Goal: Transaction & Acquisition: Obtain resource

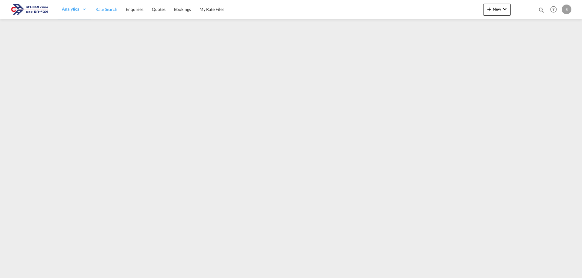
click at [105, 10] on span "Rate Search" at bounding box center [106, 9] width 22 height 5
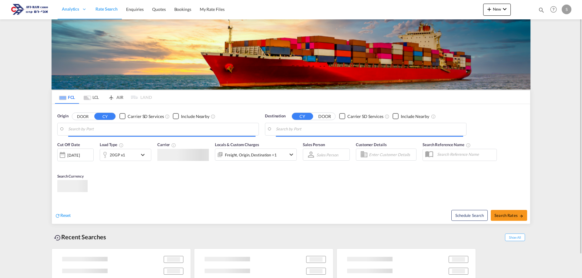
click at [90, 98] on md-icon "Use the left and right arrow keys to navigate between tabs" at bounding box center [87, 98] width 7 height 5
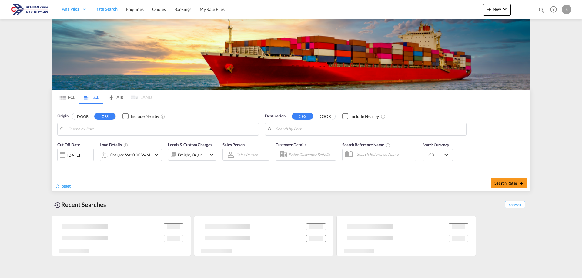
click at [96, 131] on body "Analytics Dashboard Rate Search Enquiries Quotes Bookings" at bounding box center [291, 139] width 582 height 278
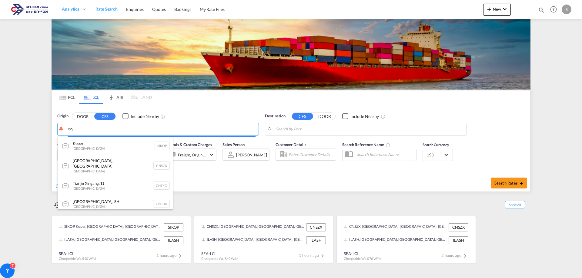
type input "ך"
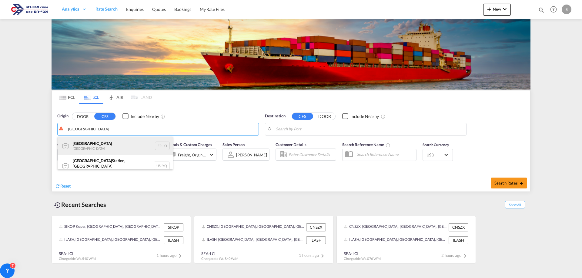
click at [86, 147] on div "Lyon [GEOGRAPHIC_DATA] FRLIO" at bounding box center [115, 146] width 115 height 18
type input "[GEOGRAPHIC_DATA], [GEOGRAPHIC_DATA]"
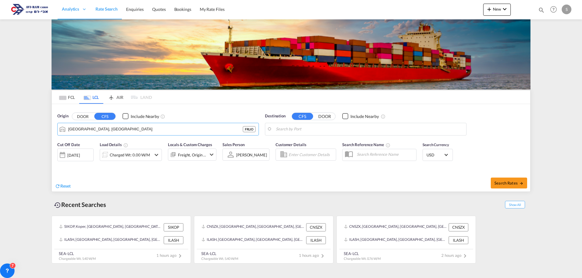
click at [289, 128] on body "Analytics Dashboard Rate Search Enquiries Quotes Bookings" at bounding box center [291, 139] width 582 height 278
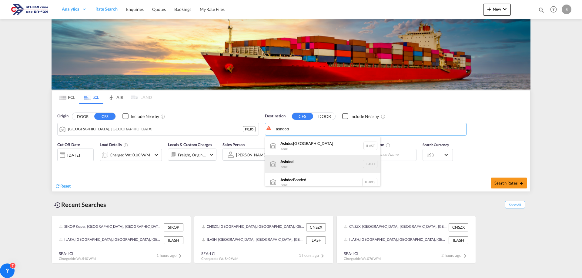
click at [301, 160] on div "Ashdod [GEOGRAPHIC_DATA] [GEOGRAPHIC_DATA]" at bounding box center [322, 164] width 115 height 18
type input "Ashdod, ILASH"
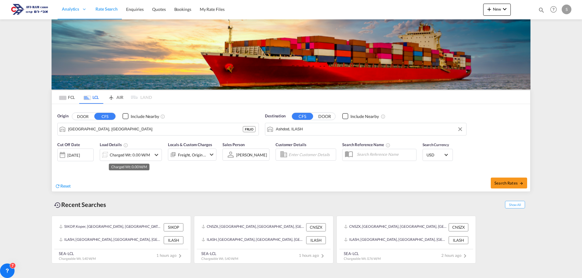
click at [138, 154] on div "Charged Wt: 0.00 W/M" at bounding box center [130, 155] width 40 height 8
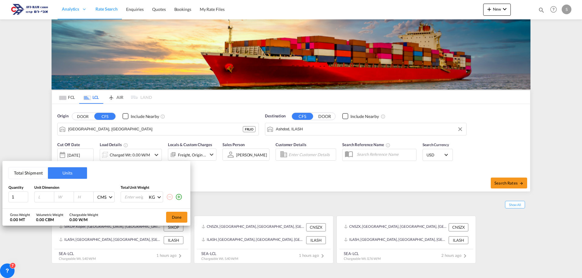
click at [40, 195] on input "number" at bounding box center [46, 196] width 16 height 5
type input "102"
click at [58, 194] on div at bounding box center [64, 197] width 20 height 10
click at [62, 195] on input "number" at bounding box center [65, 196] width 16 height 5
type input "202"
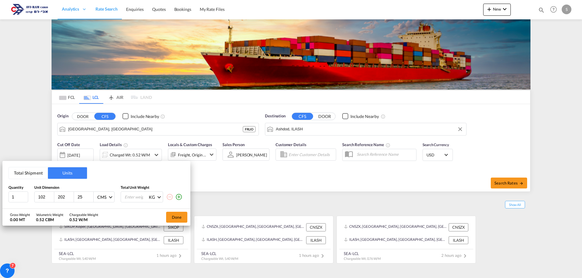
type input "25"
click at [131, 197] on input "number" at bounding box center [136, 197] width 24 height 10
type input "698"
click at [172, 220] on button "Done" at bounding box center [176, 217] width 21 height 11
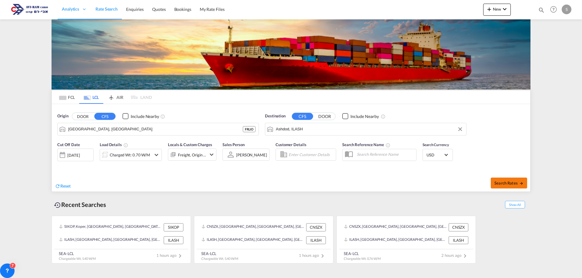
click at [502, 187] on button "Search Rates" at bounding box center [508, 183] width 36 height 11
type input "FRLIO to ILASH / [DATE]"
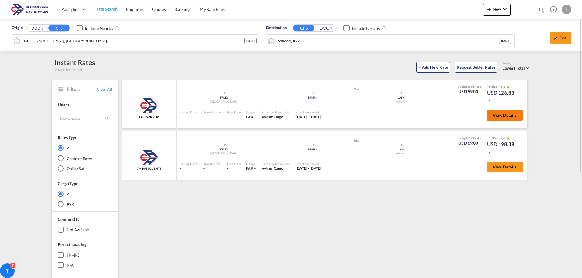
click at [495, 117] on span "View Details" at bounding box center [505, 115] width 24 height 5
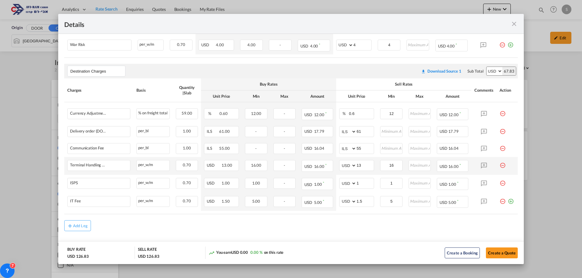
scroll to position [175, 0]
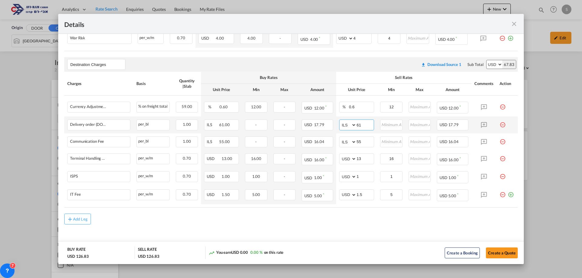
drag, startPoint x: 348, startPoint y: 125, endPoint x: 343, endPoint y: 130, distance: 7.1
click at [343, 130] on md-input-container "AED AFN ALL AMD ANG AOA ARS AUD AWG AZN BAM BBD BDT BGN BHD BIF BMD BND [PERSON…" at bounding box center [356, 125] width 35 height 11
type input "116"
type input "66"
type input "16"
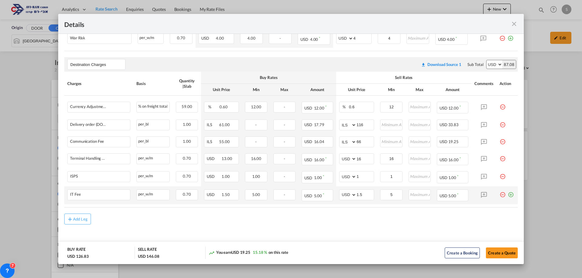
click at [508, 196] on md-icon "icon-plus-circle-outline green-400-fg" at bounding box center [510, 193] width 6 height 6
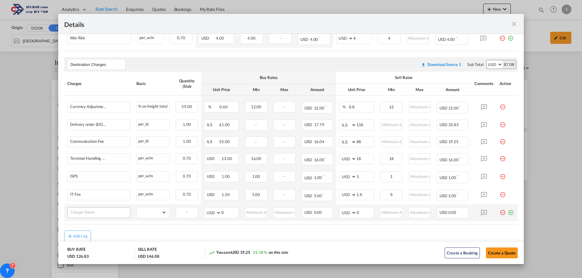
click at [99, 211] on input "Charge Name" at bounding box center [100, 212] width 60 height 9
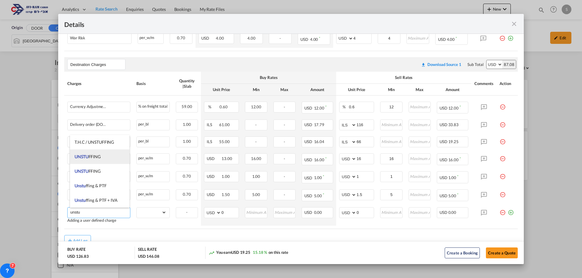
click at [99, 159] on span "UNSTU FFING" at bounding box center [88, 156] width 26 height 5
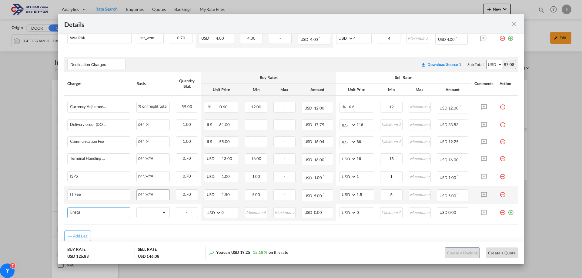
type input "UNSTUFFING"
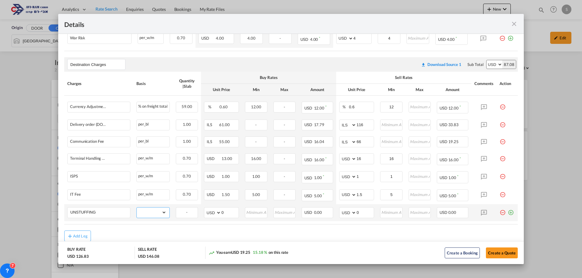
click at [147, 211] on select "gross_weight volumetric_weight per_shipment per_bl per_km per_hawb per_kg flat …" at bounding box center [152, 213] width 30 height 10
select select "per_ton"
click at [137, 208] on select "gross_weight volumetric_weight per_shipment per_bl per_km per_hawb per_kg flat …" at bounding box center [152, 213] width 30 height 10
drag, startPoint x: 358, startPoint y: 212, endPoint x: 327, endPoint y: 220, distance: 32.5
click at [329, 221] on tr "UNSTUFFING Please Enter Already Exists gross_weight volumetric_weight per_shipm…" at bounding box center [290, 212] width 453 height 17
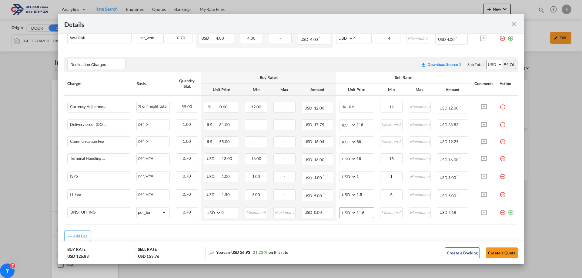
type input "11.6"
type input "12"
drag, startPoint x: 367, startPoint y: 245, endPoint x: 373, endPoint y: 227, distance: 19.1
click at [367, 244] on md-dialog-actions "BUY RATE USD 126.83 SELL RATE USD 158.08 You earn USD 31.25 24.64 % on this rat…" at bounding box center [290, 252] width 465 height 23
drag, startPoint x: 393, startPoint y: 177, endPoint x: 370, endPoint y: 181, distance: 23.4
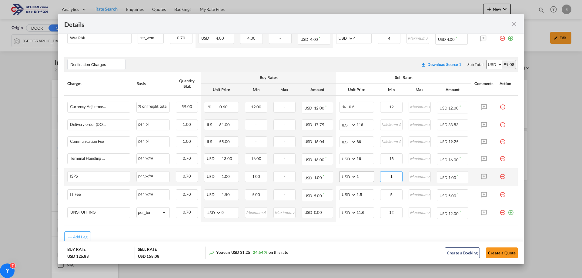
click at [370, 181] on tr "ISPS Please Enter Already Exists per_w/m per_w/m can not applied for this charg…" at bounding box center [290, 177] width 453 height 18
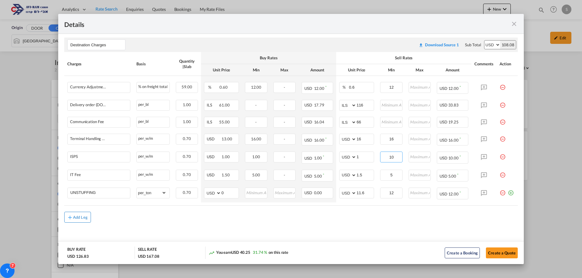
type input "10"
click at [87, 217] on div "Add Leg" at bounding box center [80, 218] width 15 height 4
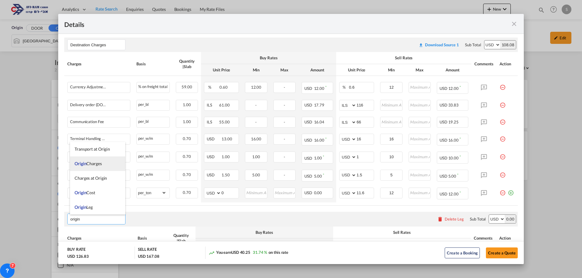
click at [89, 164] on span "Origin Charges" at bounding box center [88, 163] width 27 height 5
type input "Origin Charges"
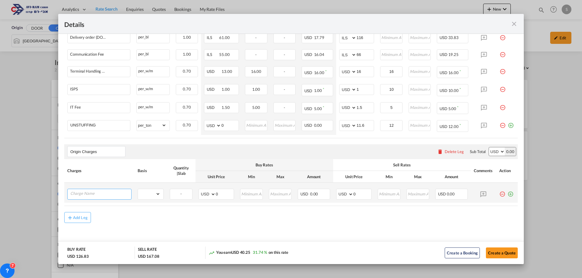
click at [99, 195] on input "Charge Name" at bounding box center [100, 193] width 61 height 9
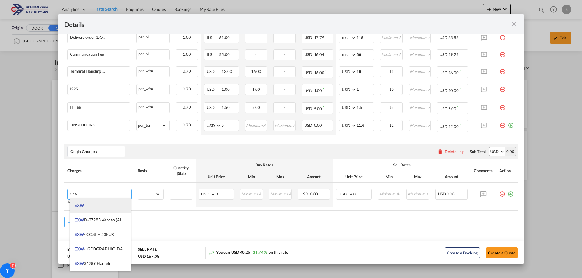
click at [97, 209] on li "EXW" at bounding box center [100, 205] width 61 height 15
type input "EXW"
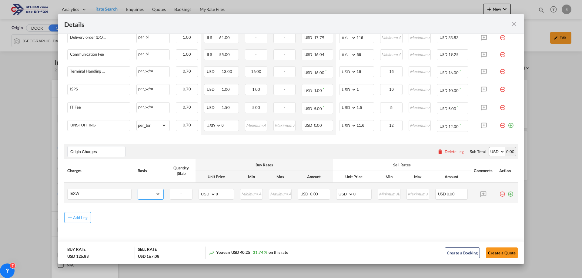
click at [152, 194] on select "gross_weight volumetric_weight per_shipment per_bl per_km per_hawb per_kg flat …" at bounding box center [149, 194] width 22 height 10
select select "per_shipment"
click at [138, 189] on select "gross_weight volumetric_weight per_shipment per_bl per_km per_hawb per_kg flat …" at bounding box center [149, 194] width 22 height 10
click at [339, 194] on select "AED AFN ALL AMD ANG AOA ARS AUD AWG AZN BAM BBD BDT BGN BHD BIF BMD BND [PERSON…" at bounding box center [345, 194] width 16 height 8
select select "string:EUR"
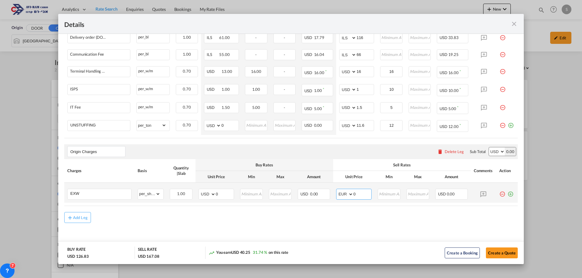
click at [337, 190] on select "AED AFN ALL AMD ANG AOA ARS AUD AWG AZN BAM BBD BDT BGN BHD BIF BMD BND [PERSON…" at bounding box center [345, 194] width 16 height 8
drag, startPoint x: 353, startPoint y: 192, endPoint x: 332, endPoint y: 201, distance: 22.1
click at [337, 201] on td "AED AFN ALL AMD ANG AOA ARS AUD AWG AZN BAM BBD BDT BGN BHD BIF BMD BND [PERSON…" at bounding box center [354, 193] width 42 height 20
type input "280"
click at [490, 251] on button "Create a Quote" at bounding box center [502, 253] width 32 height 11
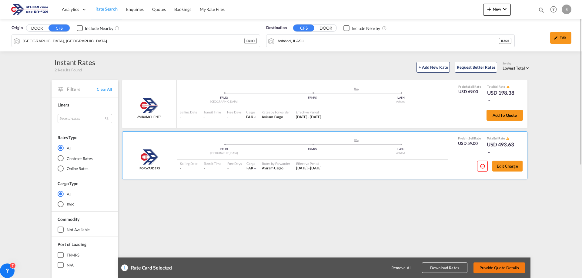
click at [496, 263] on button "Provide Quote Details" at bounding box center [499, 268] width 52 height 11
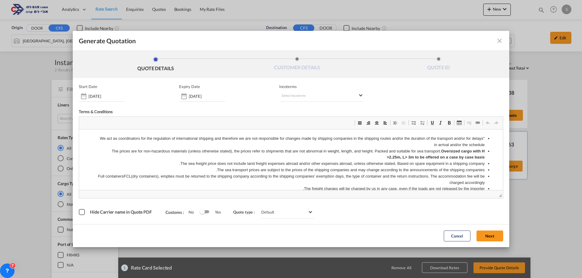
scroll to position [0, 0]
click at [328, 97] on md-select "Select Incoterms DDP - export Delivery Duty Paid FAS - import Free Alongside Sh…" at bounding box center [321, 96] width 85 height 11
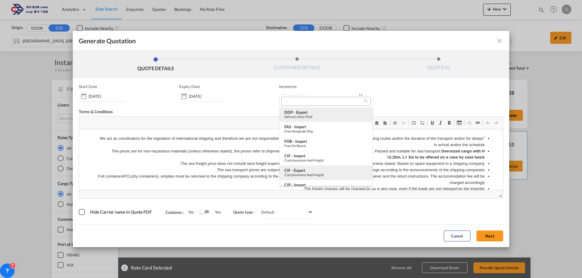
scroll to position [61, 0]
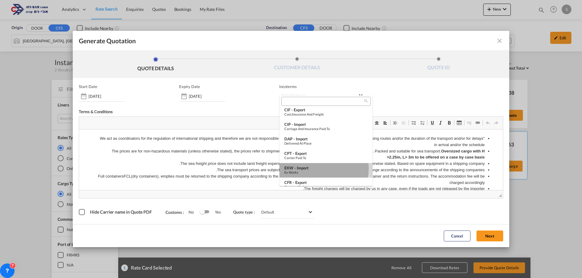
click at [316, 169] on div "EXW - import" at bounding box center [325, 168] width 83 height 5
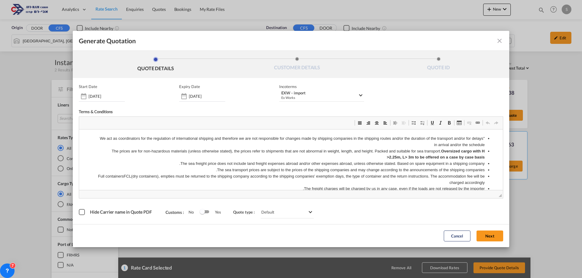
drag, startPoint x: 487, startPoint y: 234, endPoint x: 290, endPoint y: 156, distance: 211.3
click at [487, 235] on button "Next" at bounding box center [489, 236] width 27 height 11
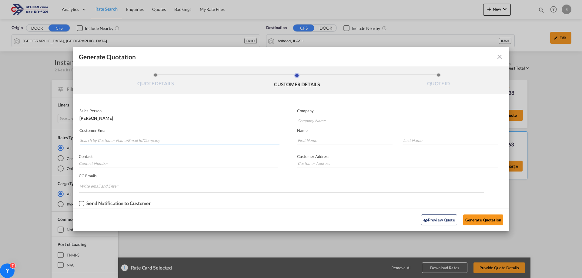
click at [154, 142] on input "Search by Customer Name/Email Id/Company" at bounding box center [180, 140] width 200 height 9
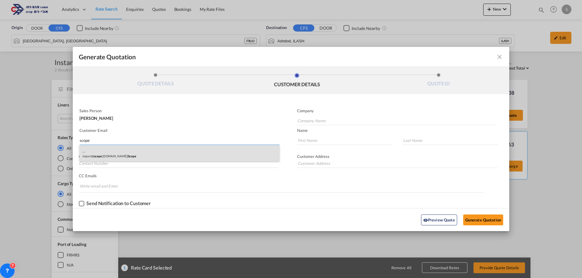
type input "scope"
click at [142, 151] on div ". . import@ scope .[DOMAIN_NAME] | Scope" at bounding box center [179, 153] width 200 height 16
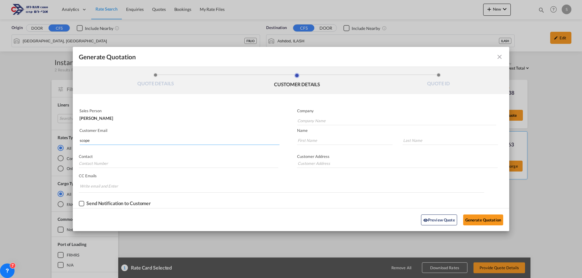
type input "Scope"
type input "[EMAIL_ADDRESS][DOMAIN_NAME]"
type input "."
click at [482, 221] on button "Generate Quotation" at bounding box center [483, 220] width 40 height 11
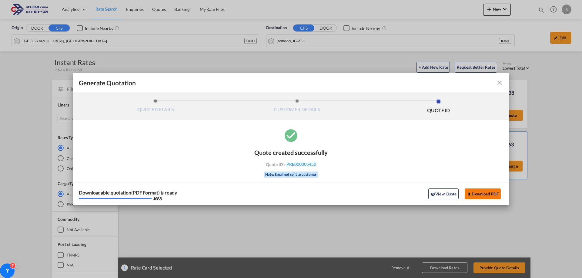
click at [476, 196] on button "Download PDF" at bounding box center [482, 194] width 36 height 11
